Goal: Information Seeking & Learning: Check status

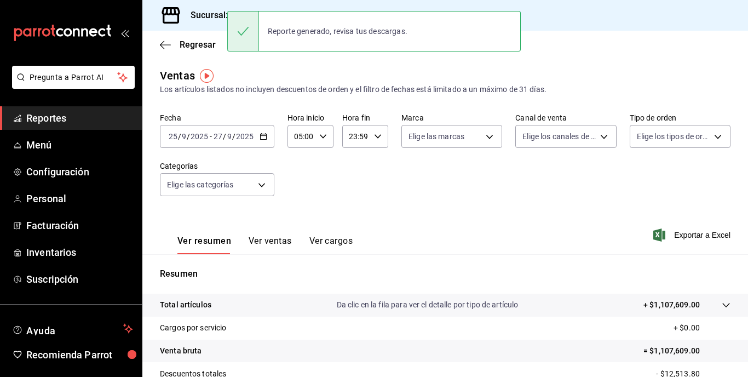
drag, startPoint x: 0, startPoint y: 0, endPoint x: 235, endPoint y: 136, distance: 271.5
click at [235, 136] on input "2025" at bounding box center [244, 136] width 19 height 9
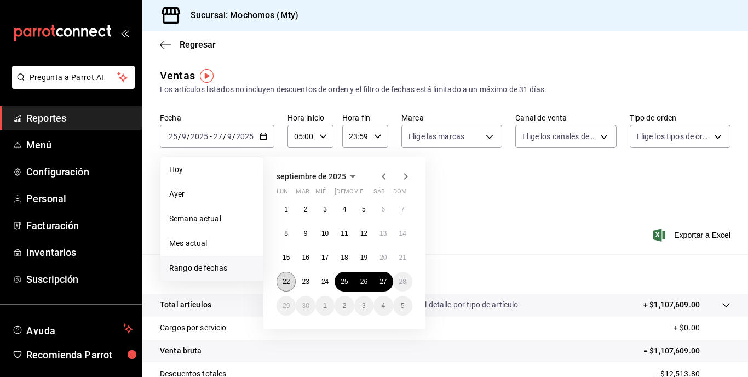
click at [287, 286] on button "22" at bounding box center [285, 282] width 19 height 20
click at [384, 283] on abbr "27" at bounding box center [382, 282] width 7 height 8
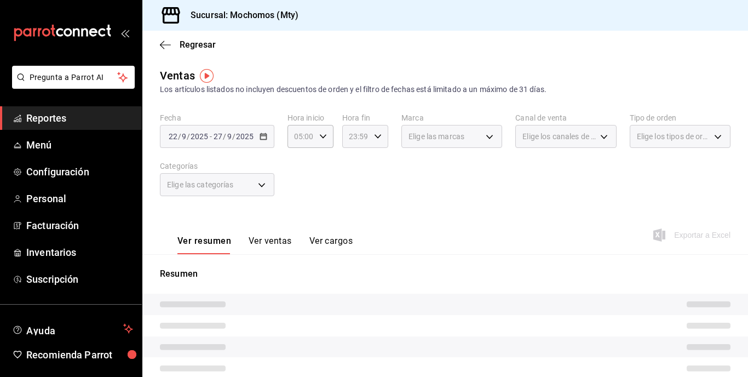
click at [382, 141] on div "23:59 Hora fin" at bounding box center [365, 136] width 46 height 23
click at [353, 187] on span "05" at bounding box center [351, 190] width 5 height 9
type input "05:59"
click at [449, 175] on div at bounding box center [374, 188] width 748 height 377
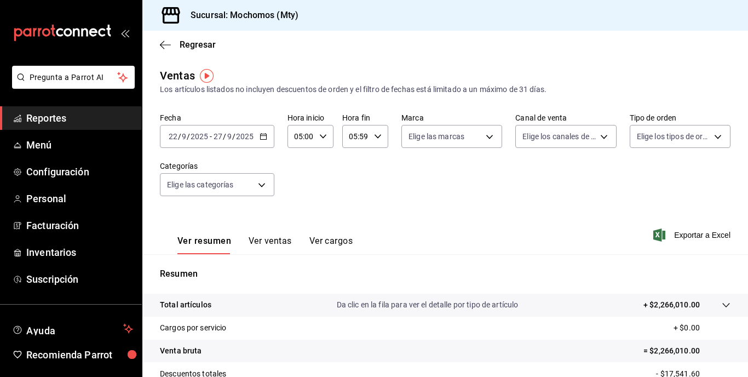
click at [660, 297] on tr "Total artículos Da clic en la fila para ver el detalle por tipo de artículo + $…" at bounding box center [444, 304] width 605 height 23
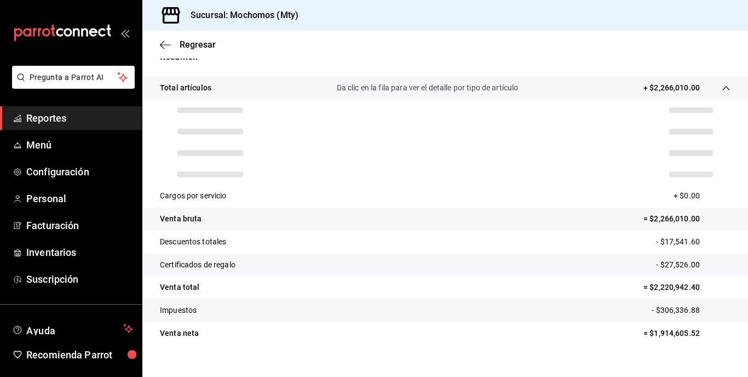
scroll to position [219, 0]
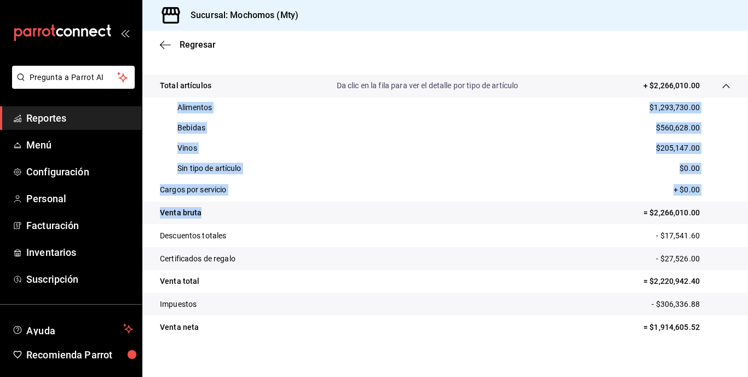
drag, startPoint x: 171, startPoint y: 104, endPoint x: 268, endPoint y: 210, distance: 143.8
click at [268, 210] on tbody "Total artículos Da clic en la fila para ver el detalle por tipo de artículo + $…" at bounding box center [444, 206] width 605 height 264
copy tbody "Alimentos $1,293,730.00 Bebidas $560,628.00 Vinos $205,147.00 Sin tipo de artíc…"
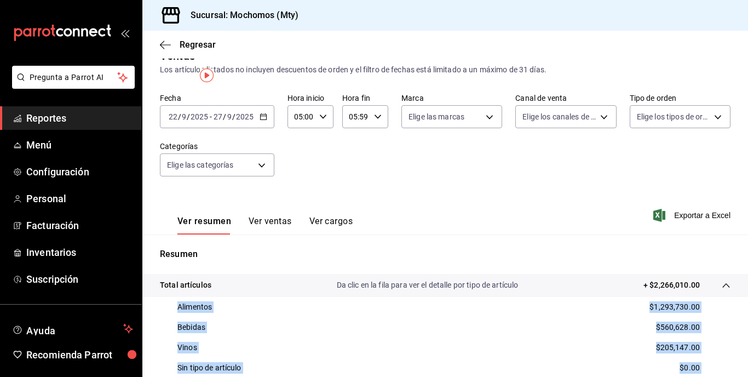
scroll to position [0, 0]
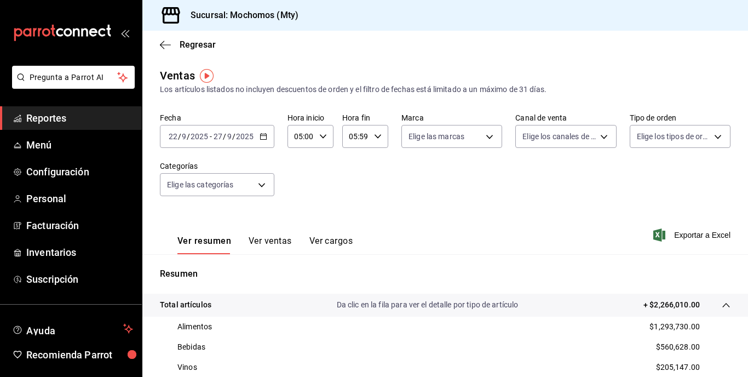
click at [249, 126] on div "[DATE] [DATE] - [DATE] [DATE]" at bounding box center [217, 136] width 114 height 23
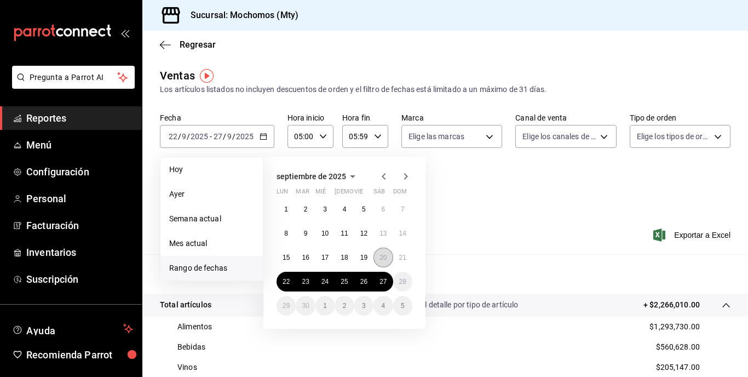
click at [384, 254] on abbr "20" at bounding box center [382, 257] width 7 height 8
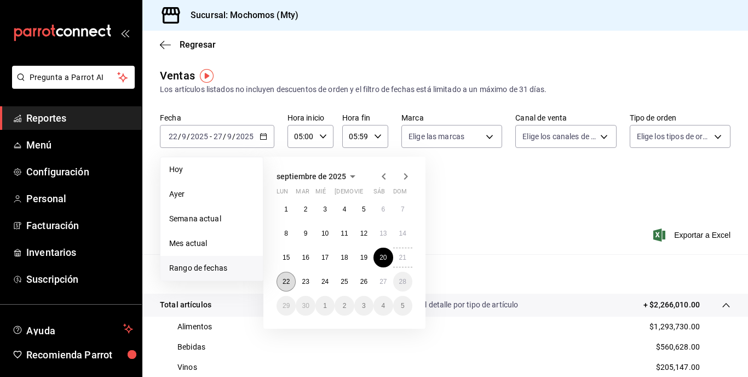
click at [283, 278] on abbr "22" at bounding box center [285, 282] width 7 height 8
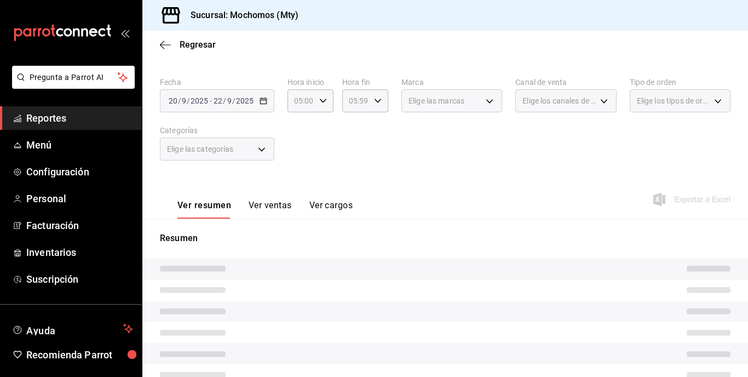
scroll to position [55, 0]
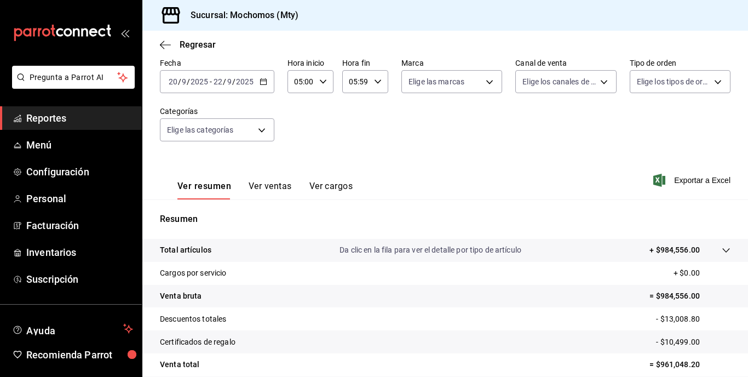
click at [680, 254] on p "+ $984,556.00" at bounding box center [674, 249] width 50 height 11
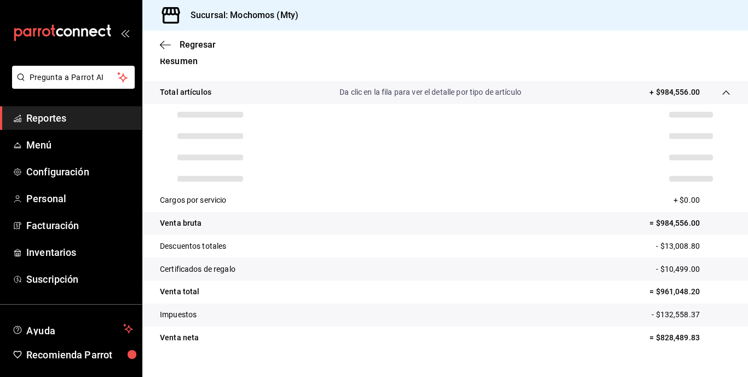
scroll to position [219, 0]
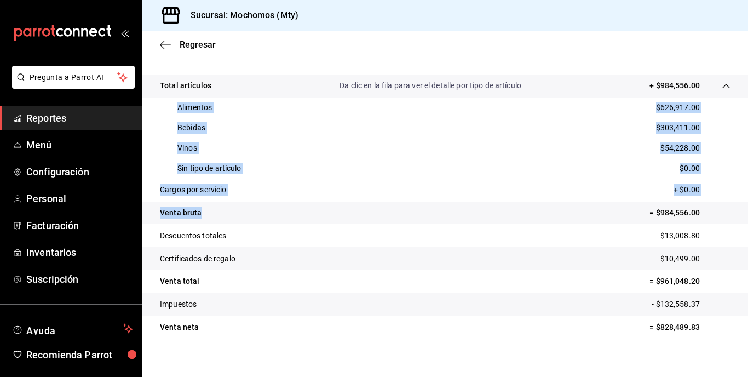
drag, startPoint x: 161, startPoint y: 101, endPoint x: 259, endPoint y: 206, distance: 144.1
click at [259, 207] on tbody "Total artículos Da clic en la fila para ver el detalle por tipo de artículo + $…" at bounding box center [444, 206] width 605 height 264
copy tbody "Alimentos $626,917.00 Bebidas $303,411.00 Vinos $54,228.00 Sin tipo de artículo…"
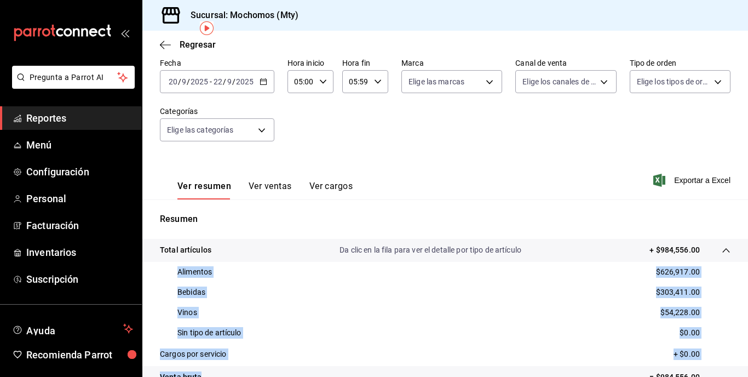
scroll to position [0, 0]
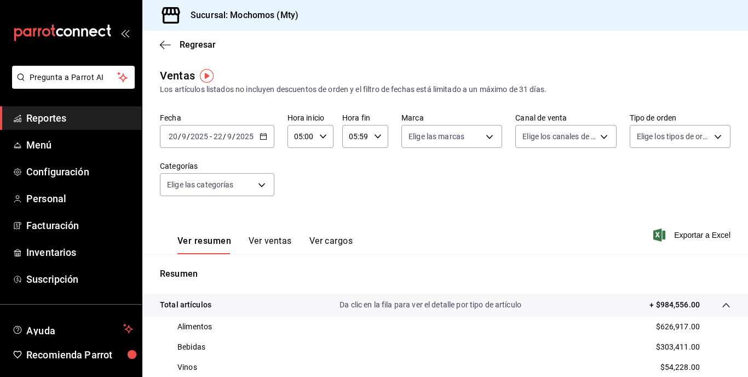
click at [224, 139] on span "/" at bounding box center [224, 136] width 3 height 9
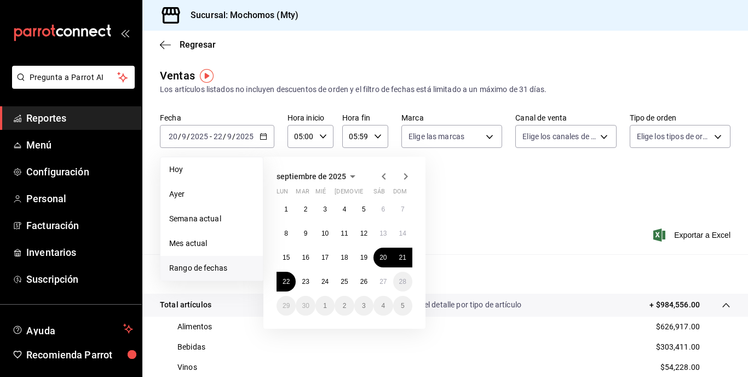
click at [509, 238] on div "Ver resumen Ver ventas Ver cargos Exportar a Excel" at bounding box center [444, 231] width 605 height 45
